Goal: Use online tool/utility: Use online tool/utility

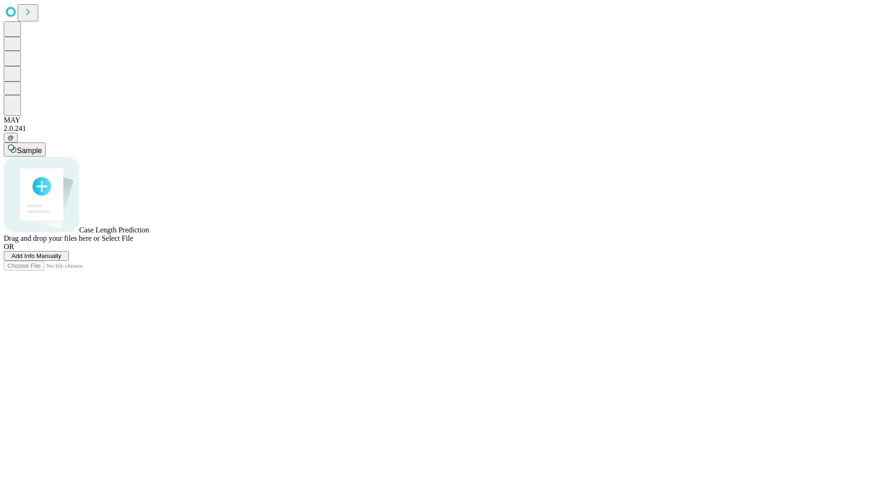
click at [133, 242] on span "Select File" at bounding box center [118, 238] width 32 height 8
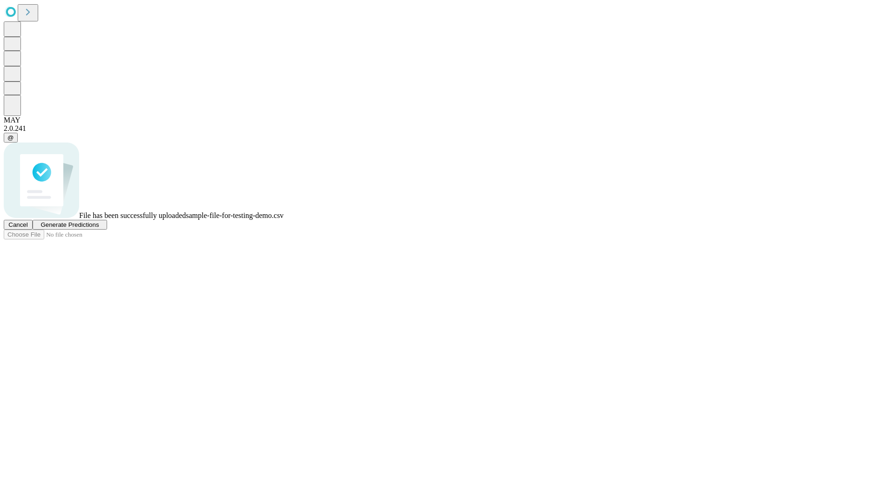
click at [99, 228] on span "Generate Predictions" at bounding box center [70, 224] width 58 height 7
